Goal: Task Accomplishment & Management: Use online tool/utility

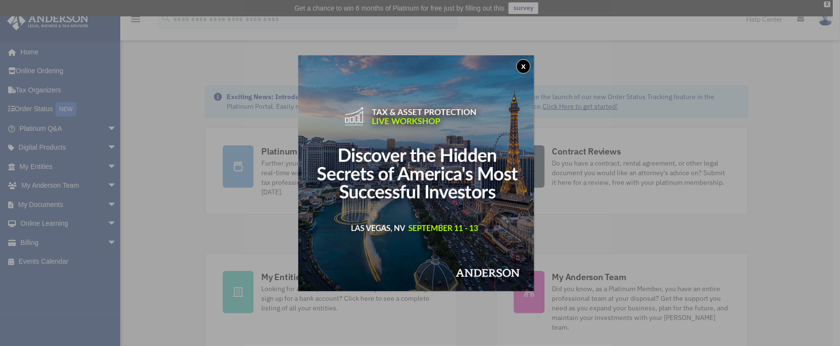
click at [526, 68] on button "x" at bounding box center [523, 66] width 14 height 14
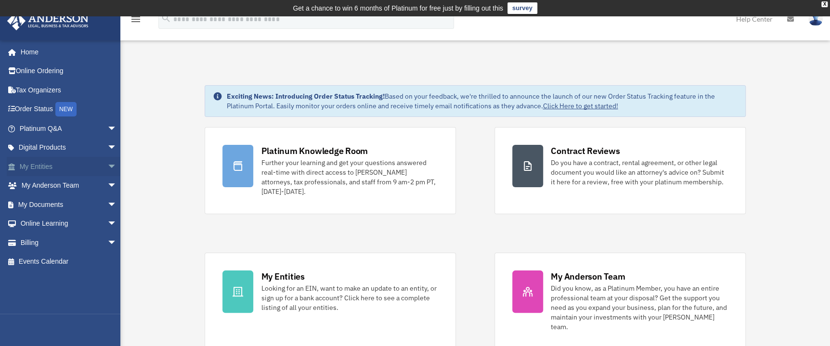
click at [41, 165] on link "My Entities arrow_drop_down" at bounding box center [69, 166] width 125 height 19
click at [107, 240] on span "arrow_drop_down" at bounding box center [116, 243] width 19 height 20
click at [62, 261] on link "$ Open Invoices" at bounding box center [72, 262] width 118 height 20
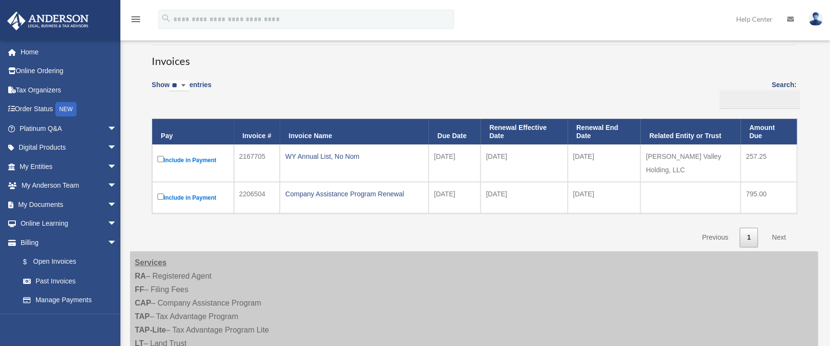
scroll to position [76, 0]
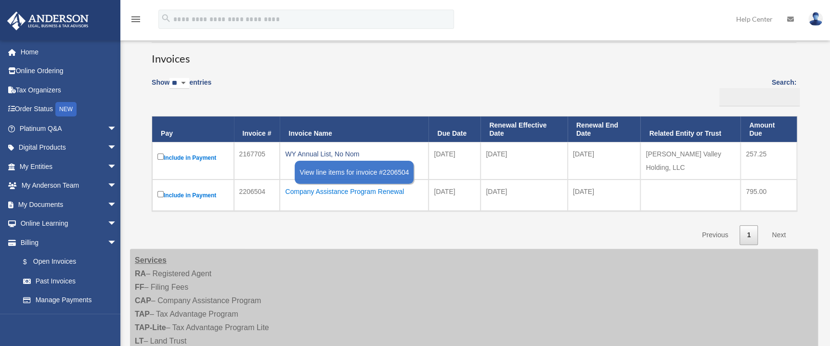
click at [353, 185] on div "Company Assistance Program Renewal" at bounding box center [354, 191] width 138 height 13
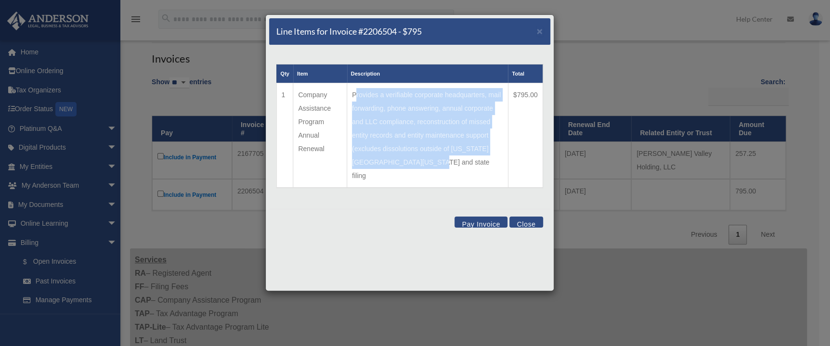
drag, startPoint x: 354, startPoint y: 94, endPoint x: 467, endPoint y: 161, distance: 131.1
click at [467, 161] on td "Provides a verifiable corporate headquarters, mail forwarding, phone answering,…" at bounding box center [427, 135] width 161 height 105
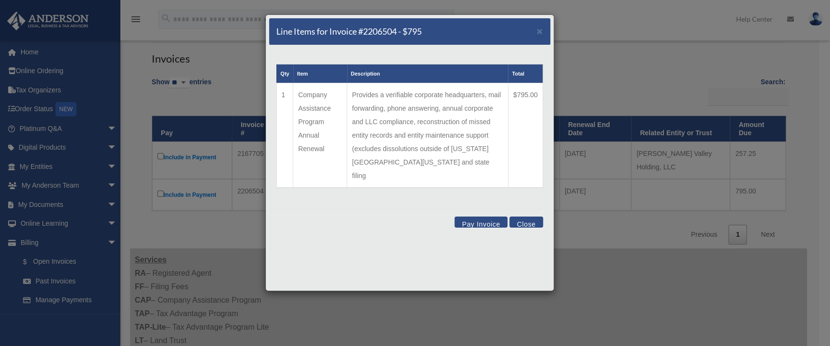
click at [537, 217] on button "Close" at bounding box center [525, 222] width 33 height 11
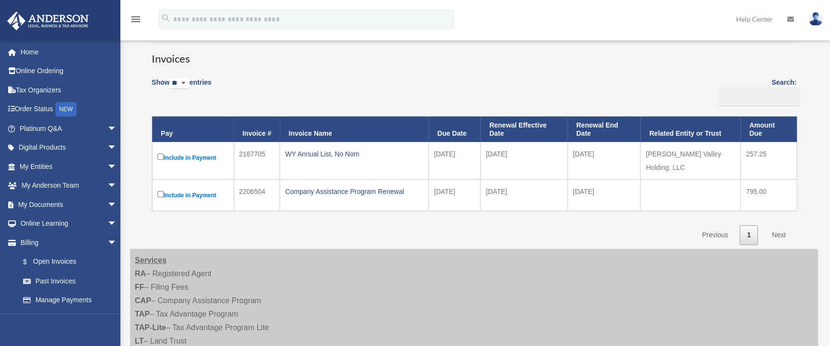
drag, startPoint x: 613, startPoint y: 153, endPoint x: 571, endPoint y: 154, distance: 42.4
click at [571, 154] on td "2026-09-30" at bounding box center [603, 161] width 73 height 38
drag, startPoint x: 619, startPoint y: 156, endPoint x: 574, endPoint y: 148, distance: 46.0
click at [574, 148] on td "2026-09-30" at bounding box center [603, 161] width 73 height 38
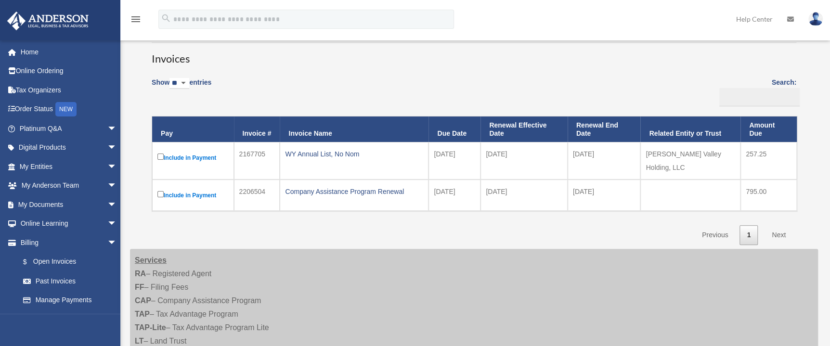
click at [574, 148] on td "2026-09-30" at bounding box center [603, 161] width 73 height 38
drag, startPoint x: 526, startPoint y: 155, endPoint x: 479, endPoint y: 156, distance: 47.2
click at [479, 156] on tr "Include in Payment 2167705 WY Annual List, No Nom 2025-09-10 2025-10-01 2026-09…" at bounding box center [474, 161] width 644 height 38
click at [470, 152] on td "2025-09-10" at bounding box center [454, 161] width 52 height 38
drag, startPoint x: 470, startPoint y: 152, endPoint x: 428, endPoint y: 155, distance: 42.4
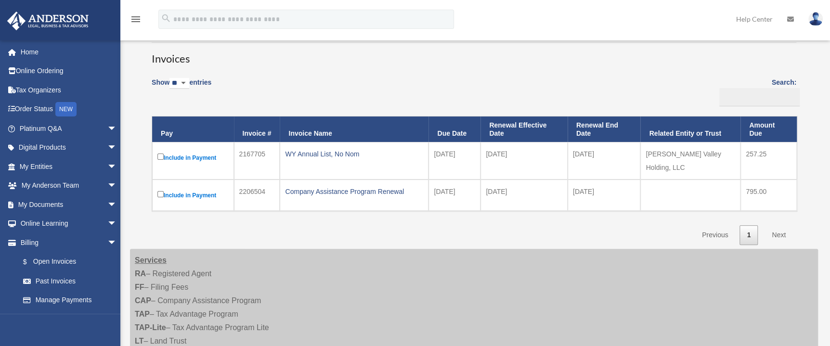
click at [428, 155] on td "2025-09-10" at bounding box center [454, 161] width 52 height 38
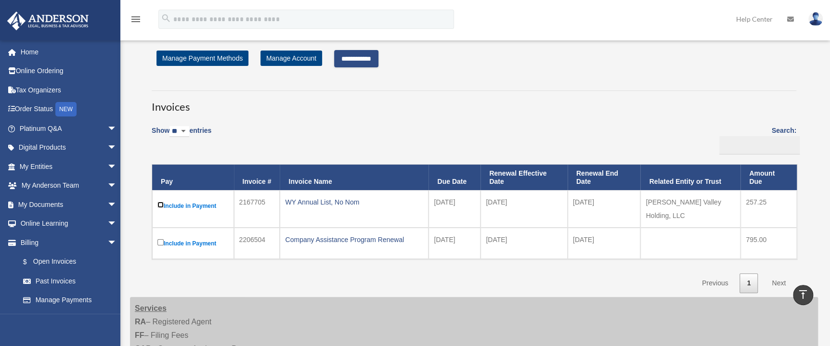
scroll to position [0, 0]
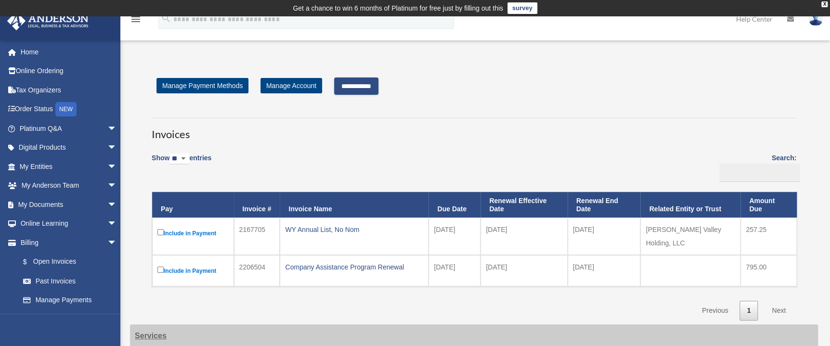
click at [372, 87] on input "**********" at bounding box center [356, 85] width 44 height 17
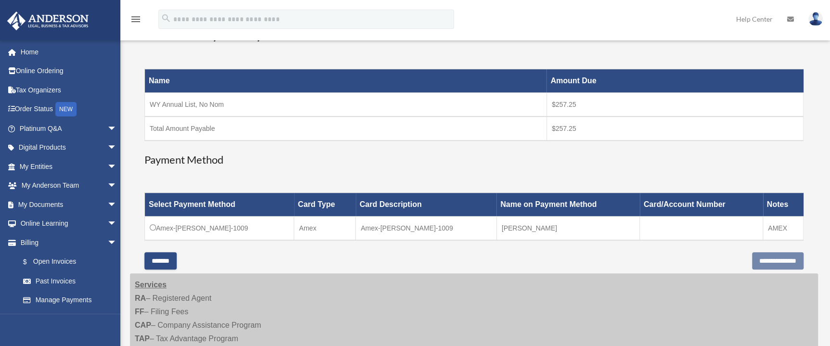
scroll to position [157, 0]
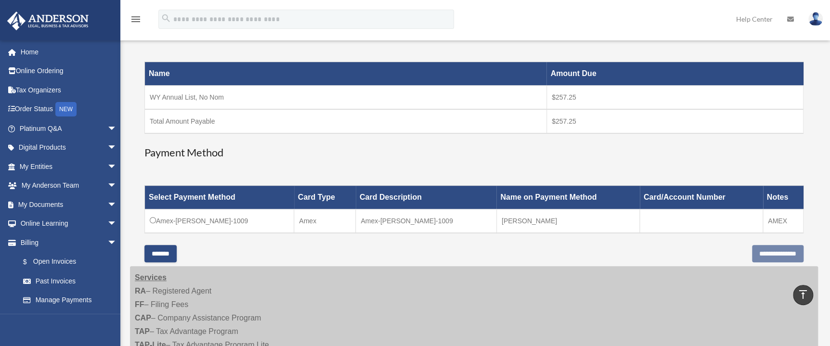
click at [220, 220] on td "Amex-Susan-Reynolds-1009" at bounding box center [219, 221] width 149 height 24
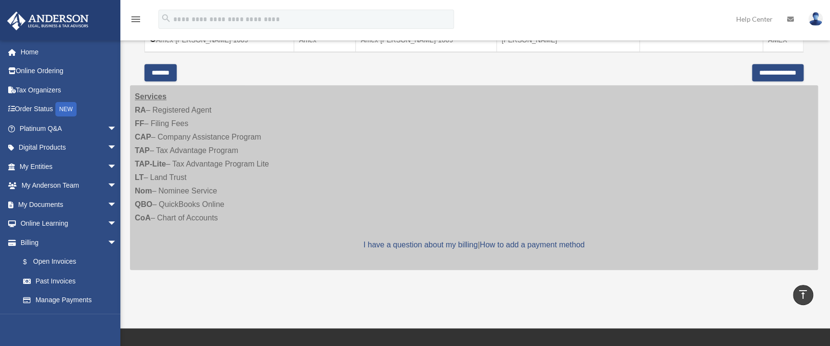
scroll to position [356, 0]
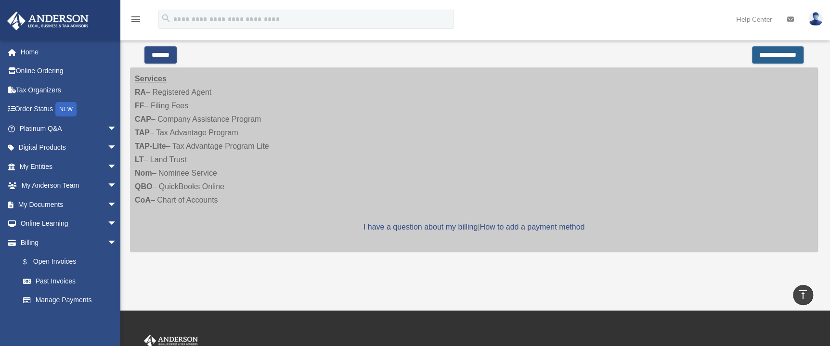
click at [776, 52] on input "**********" at bounding box center [777, 54] width 51 height 17
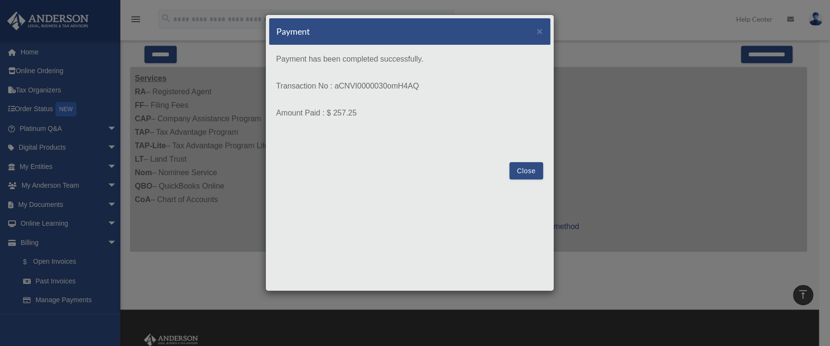
click at [521, 170] on button "Close" at bounding box center [525, 170] width 33 height 17
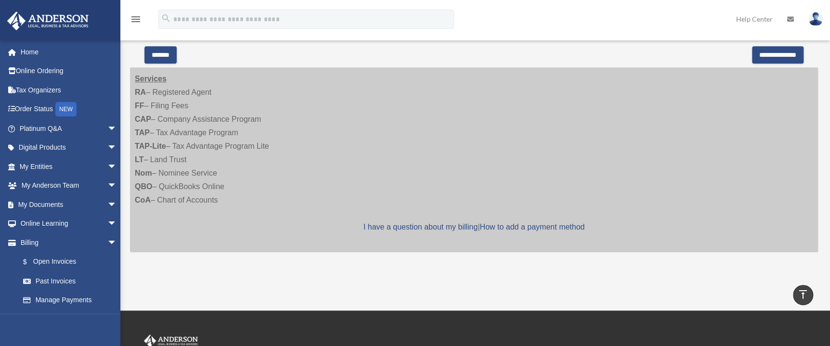
scroll to position [52, 0]
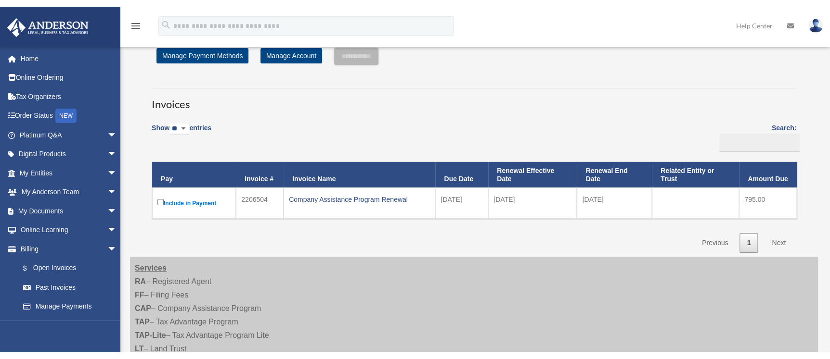
scroll to position [52, 0]
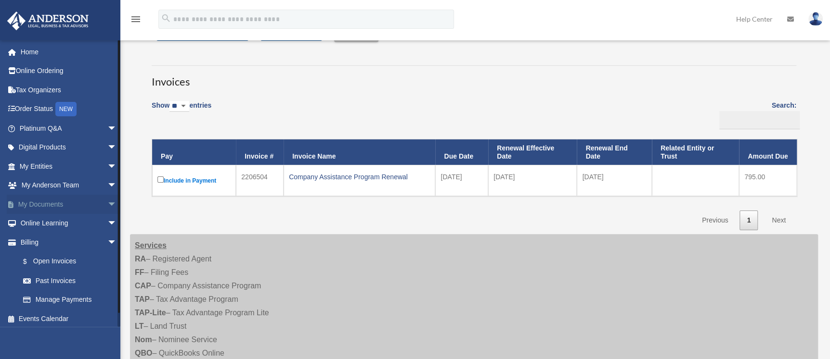
click at [107, 202] on span "arrow_drop_down" at bounding box center [116, 205] width 19 height 20
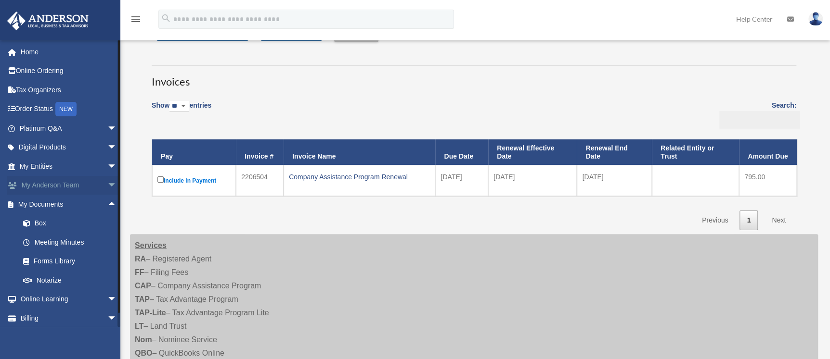
click at [107, 184] on span "arrow_drop_down" at bounding box center [116, 186] width 19 height 20
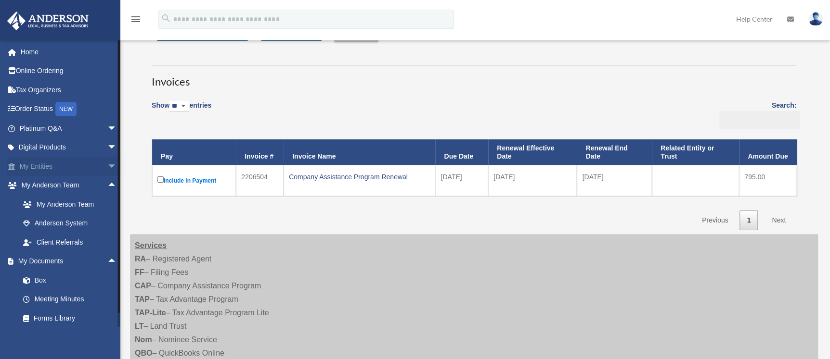
click at [107, 172] on span "arrow_drop_down" at bounding box center [116, 167] width 19 height 20
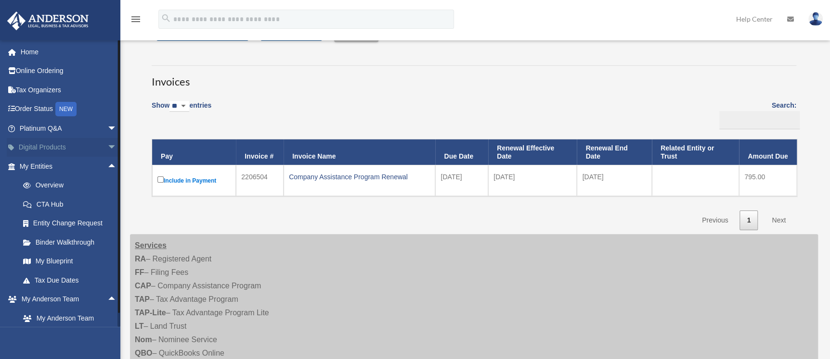
click at [107, 151] on span "arrow_drop_down" at bounding box center [116, 148] width 19 height 20
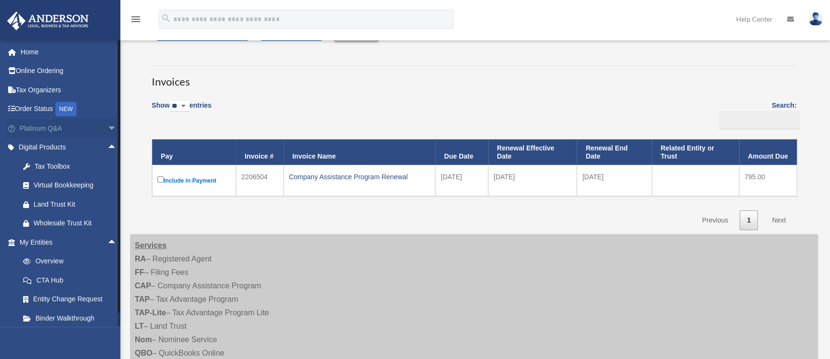
click at [107, 130] on span "arrow_drop_down" at bounding box center [116, 129] width 19 height 20
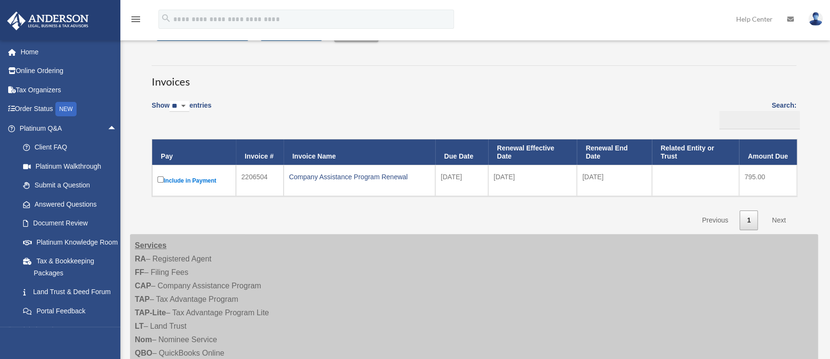
click at [139, 20] on icon "menu" at bounding box center [136, 19] width 12 height 12
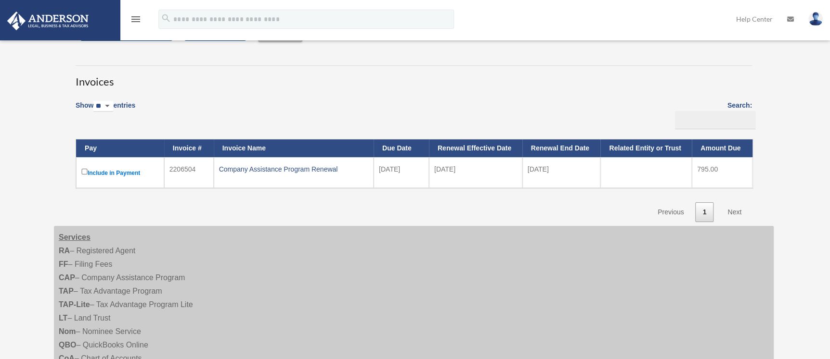
click at [139, 20] on icon "menu" at bounding box center [136, 19] width 12 height 12
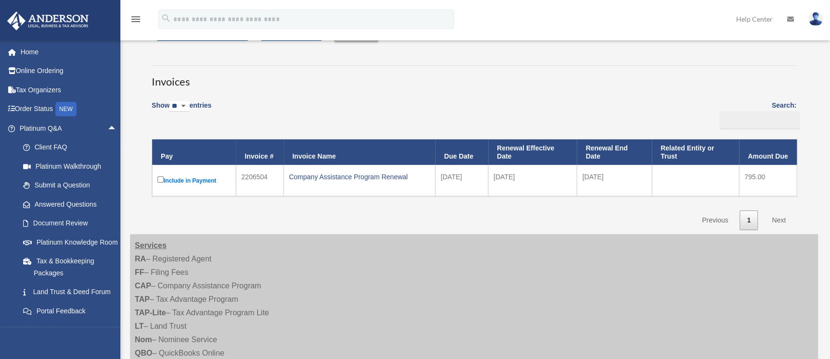
click at [788, 13] on link at bounding box center [789, 19] width 21 height 38
click at [788, 21] on icon at bounding box center [790, 19] width 7 height 7
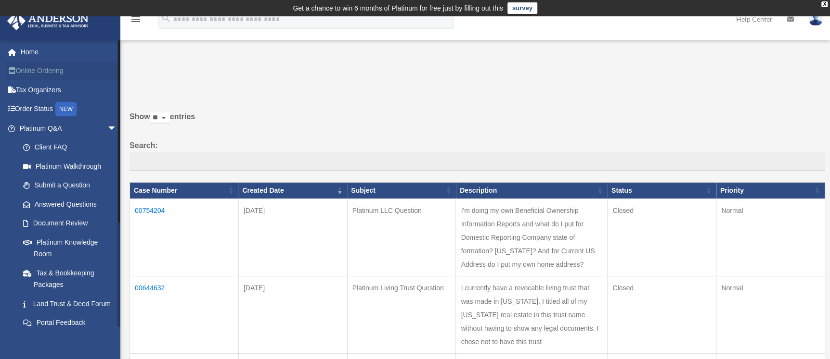
click at [44, 68] on link "Online Ordering" at bounding box center [69, 71] width 125 height 19
click at [32, 53] on link "Home" at bounding box center [69, 51] width 125 height 19
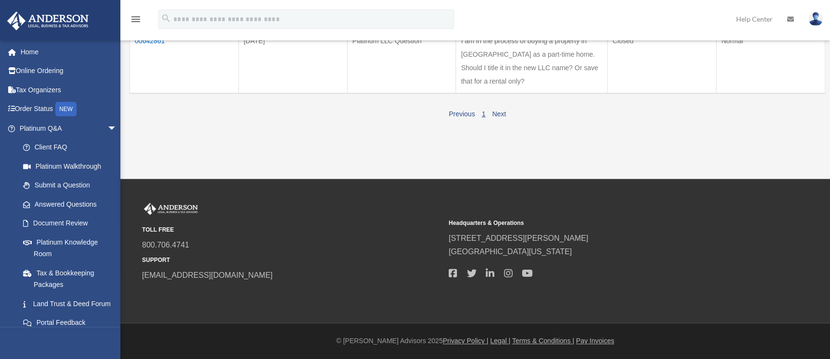
scroll to position [361, 0]
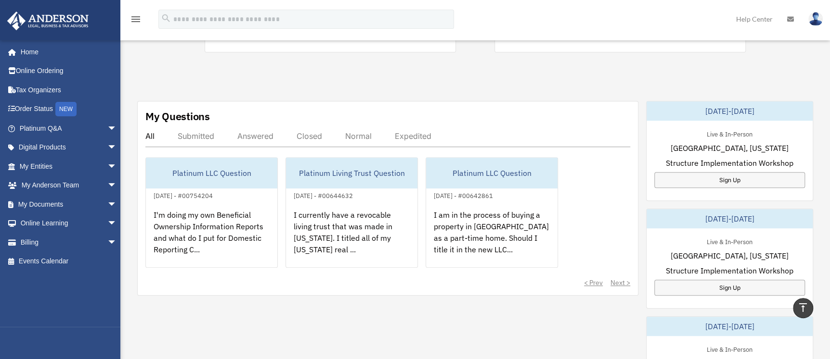
scroll to position [295, 0]
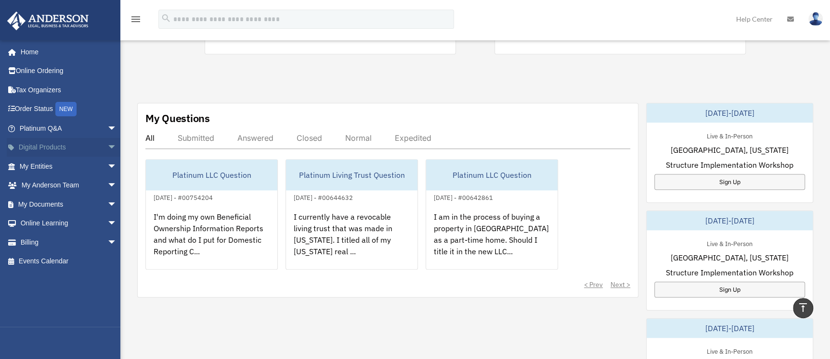
click at [107, 151] on span "arrow_drop_down" at bounding box center [116, 148] width 19 height 20
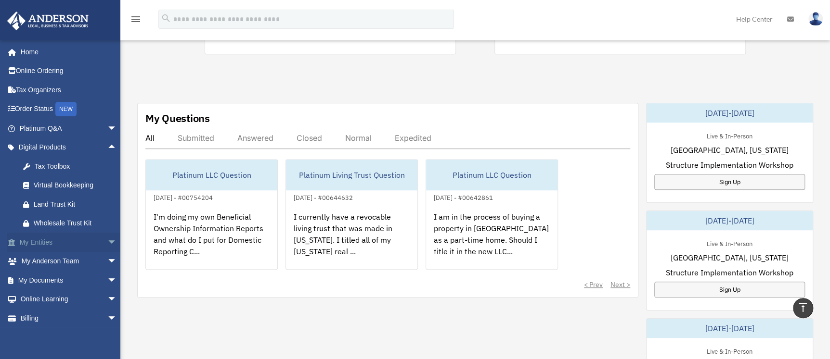
click at [107, 242] on span "arrow_drop_down" at bounding box center [116, 243] width 19 height 20
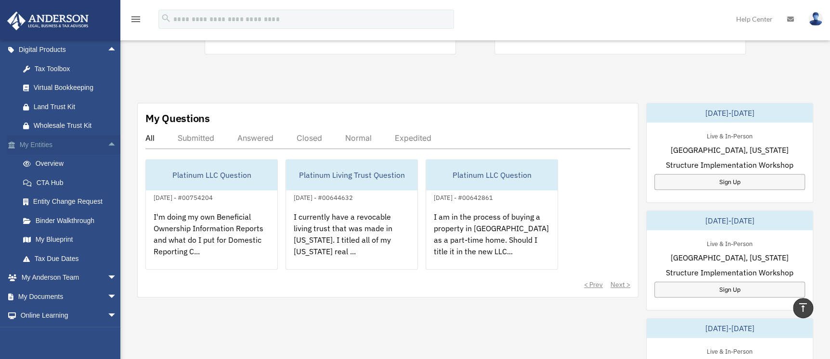
scroll to position [102, 0]
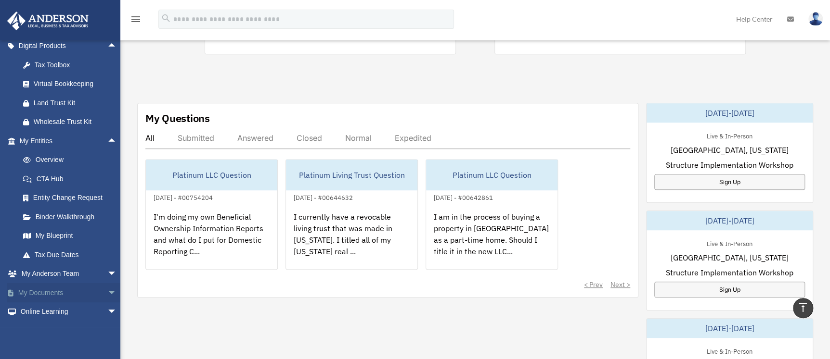
click at [107, 288] on span "arrow_drop_down" at bounding box center [116, 293] width 19 height 20
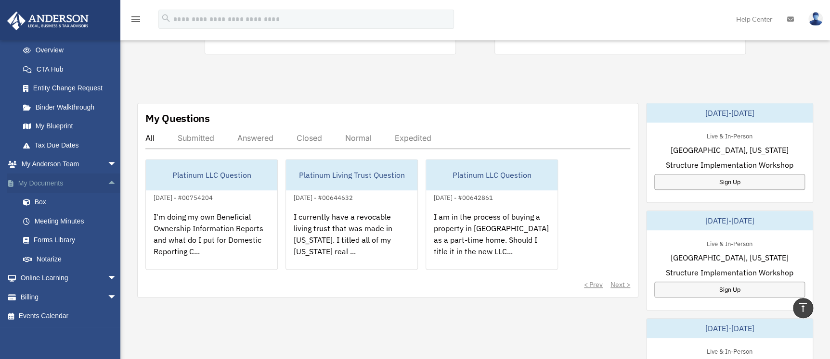
scroll to position [212, 0]
click at [107, 276] on span "arrow_drop_down" at bounding box center [116, 278] width 19 height 20
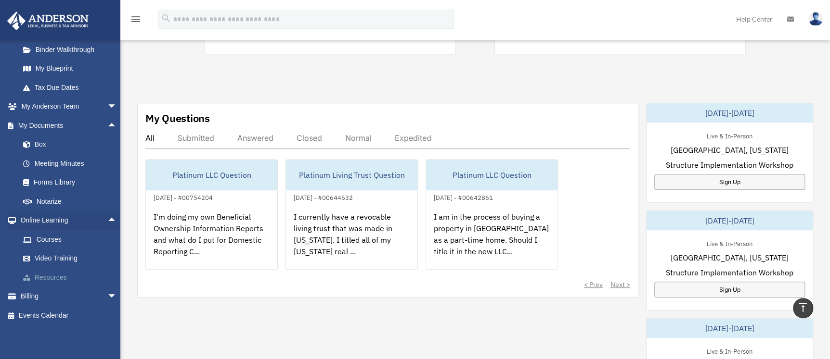
click at [52, 277] on link "Resources" at bounding box center [72, 277] width 118 height 19
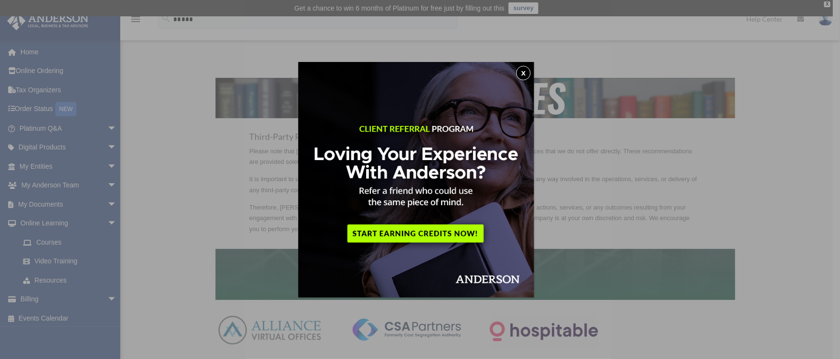
click at [524, 69] on button "x" at bounding box center [523, 73] width 14 height 14
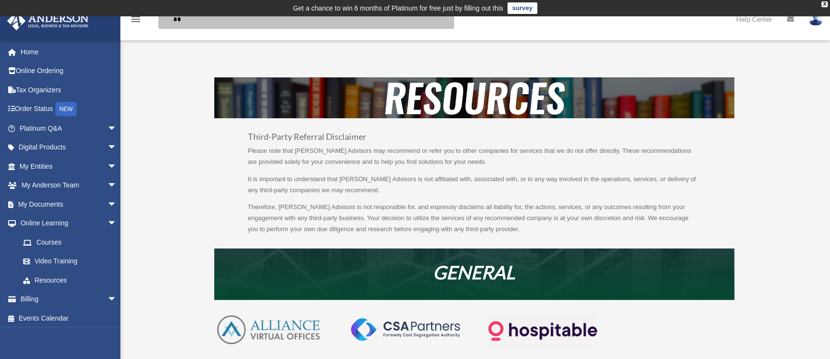
type input "*"
type input "**********"
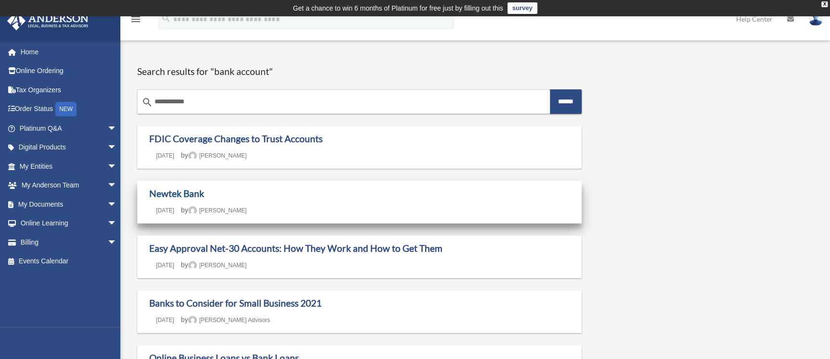
click at [166, 190] on link "Newtek Bank" at bounding box center [176, 193] width 55 height 11
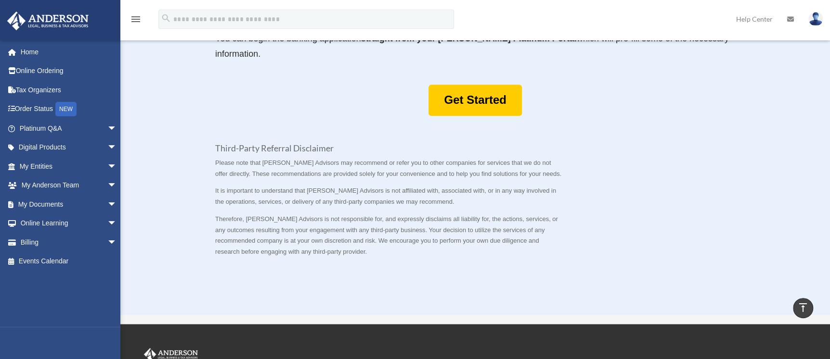
scroll to position [539, 0]
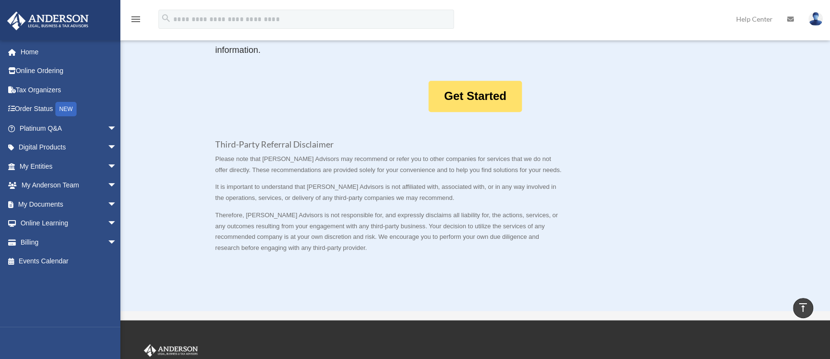
click at [470, 99] on link "Get Started" at bounding box center [474, 96] width 93 height 31
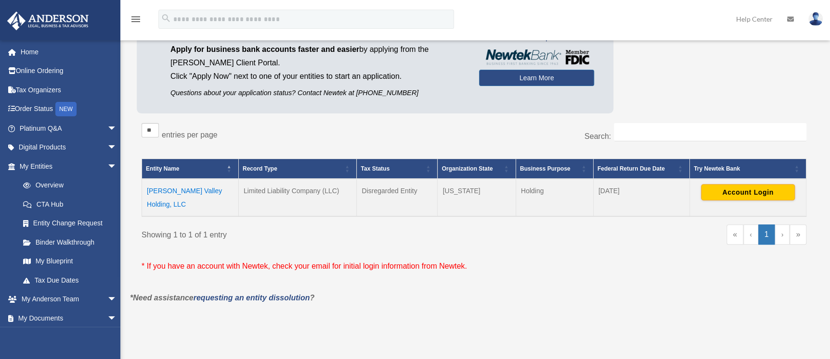
scroll to position [128, 0]
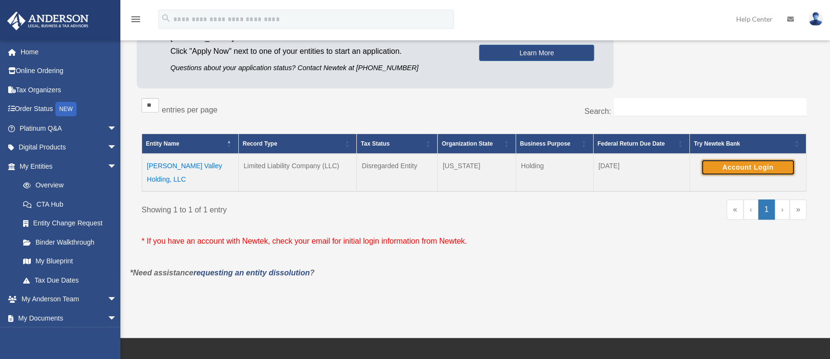
click at [727, 166] on button "Account Login" at bounding box center [748, 167] width 94 height 16
